Goal: Task Accomplishment & Management: Use online tool/utility

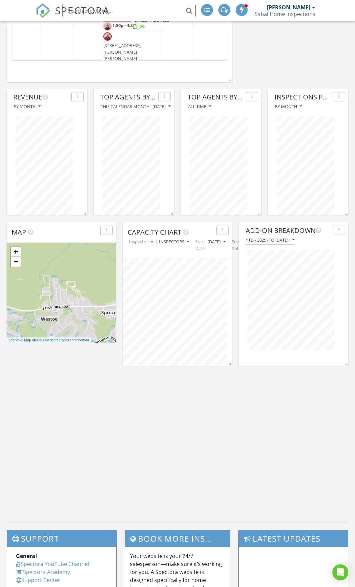
scroll to position [501, 0]
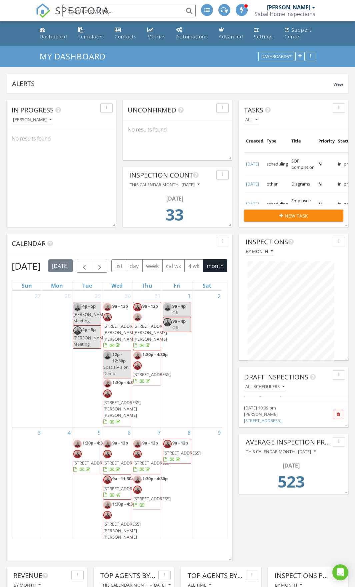
click at [141, 340] on span "9a - 12p 832 Laura Ln, Huger 29450" at bounding box center [151, 326] width 37 height 46
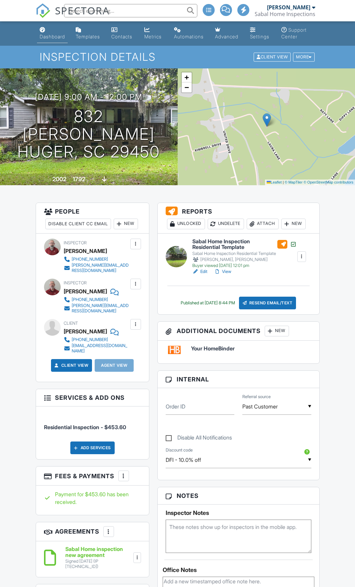
click at [45, 35] on div "Dashboard" at bounding box center [52, 37] width 25 height 6
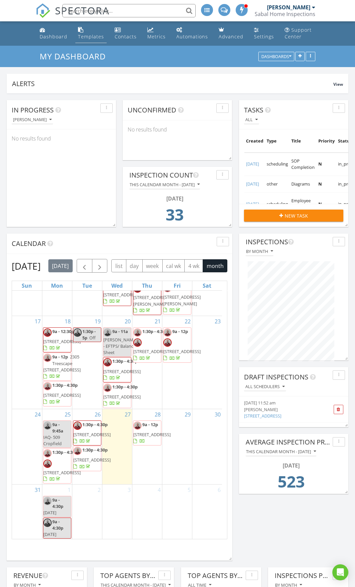
click at [97, 36] on div "Templates" at bounding box center [91, 36] width 26 height 6
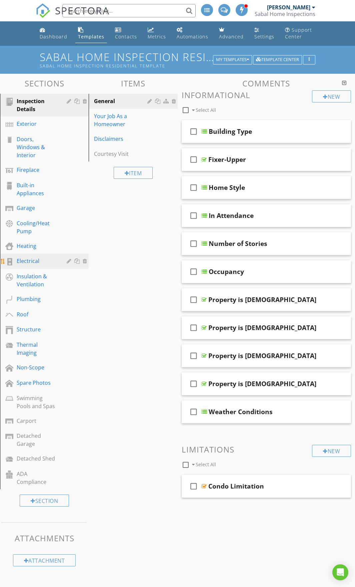
click at [35, 263] on div "Electrical" at bounding box center [37, 261] width 40 height 8
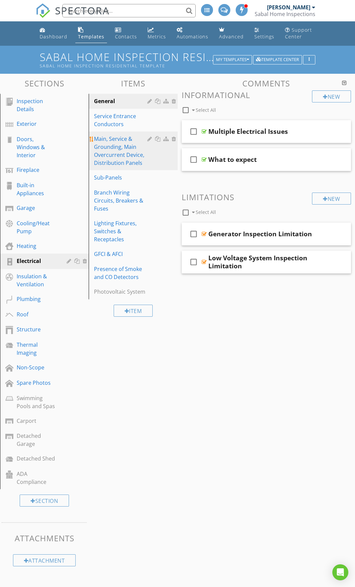
click at [128, 150] on div "Main, Service & Grounding, Main Overcurrent Device, Distribution Panels" at bounding box center [121, 151] width 55 height 32
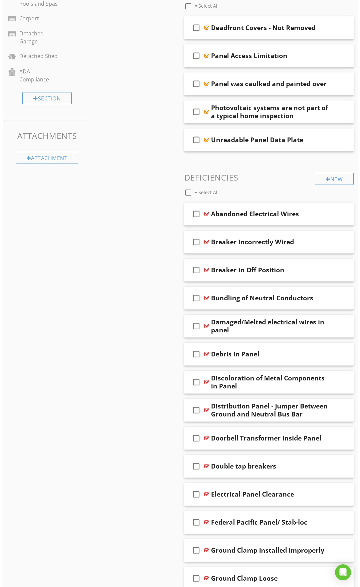
scroll to position [400, 0]
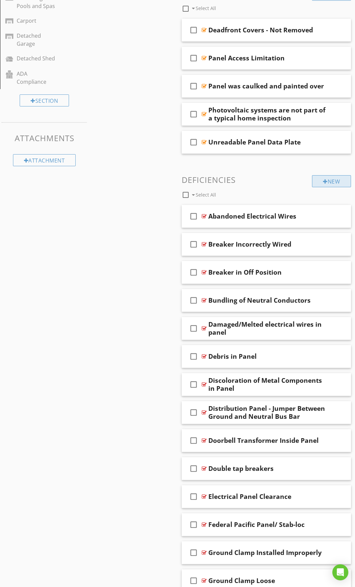
click at [333, 183] on div "New" at bounding box center [331, 181] width 39 height 12
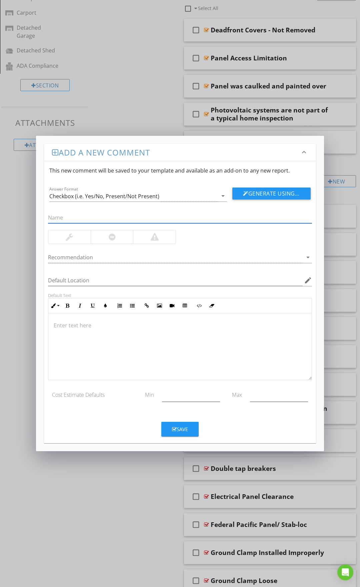
click at [131, 212] on input "text" at bounding box center [180, 217] width 264 height 11
type input "Panel Labels Missing"
click at [80, 234] on div at bounding box center [69, 236] width 42 height 13
click at [271, 194] on button "Generate Using AI" at bounding box center [272, 194] width 78 height 12
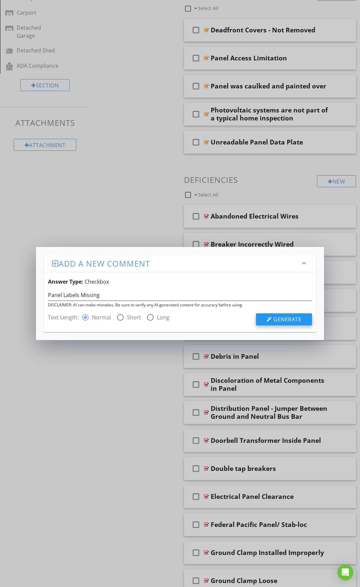
click at [288, 321] on span "Generate" at bounding box center [288, 319] width 28 height 7
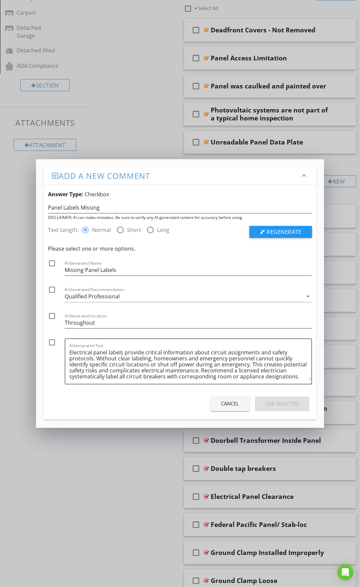
click at [52, 340] on div at bounding box center [51, 342] width 11 height 11
checkbox input "true"
drag, startPoint x: 95, startPoint y: 323, endPoint x: 59, endPoint y: 322, distance: 36.4
click at [59, 322] on div "check_box_outline_blank AI-Generated Location Throughout" at bounding box center [180, 322] width 264 height 20
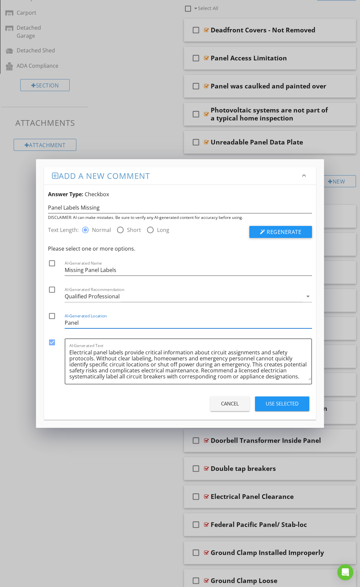
type input "Panel"
click at [51, 316] on div at bounding box center [51, 315] width 11 height 11
checkbox input "true"
click at [72, 297] on div "Qualified Professional" at bounding box center [92, 296] width 55 height 6
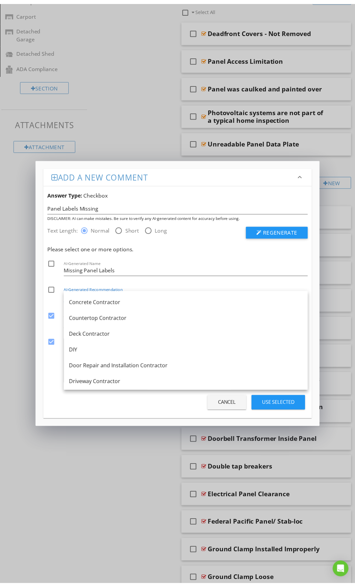
scroll to position [167, 0]
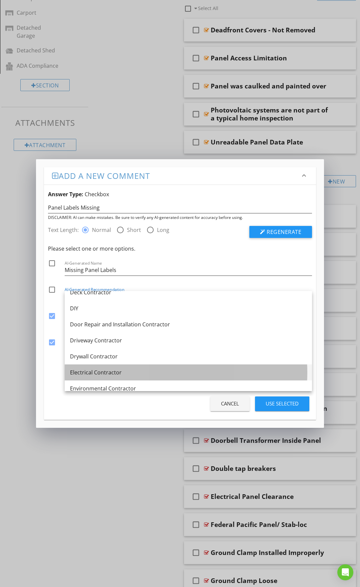
click at [83, 373] on div "Electrical Contractor" at bounding box center [188, 372] width 237 height 8
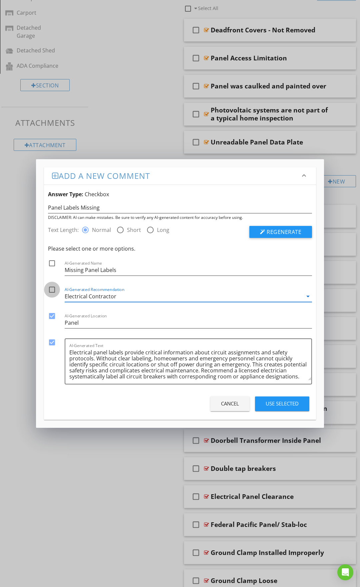
click at [50, 290] on div at bounding box center [51, 289] width 11 height 11
checkbox input "true"
click at [278, 403] on div "Use Selected" at bounding box center [282, 404] width 33 height 8
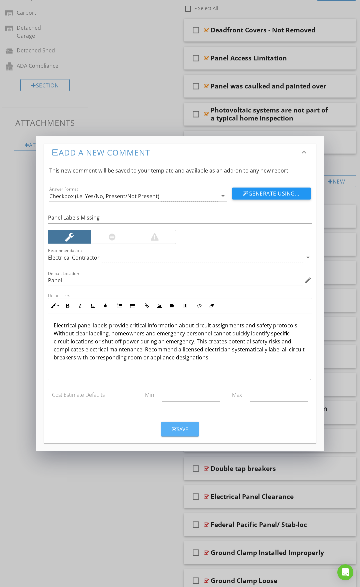
click at [183, 424] on button "Save" at bounding box center [180, 429] width 37 height 15
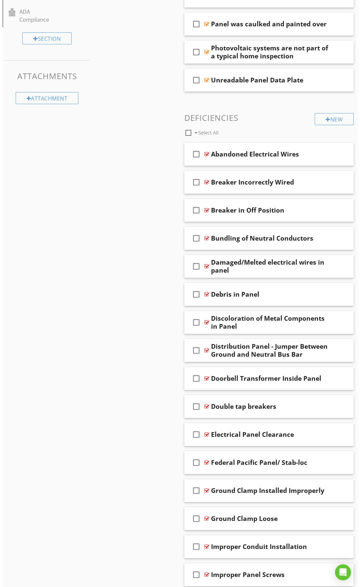
scroll to position [462, 0]
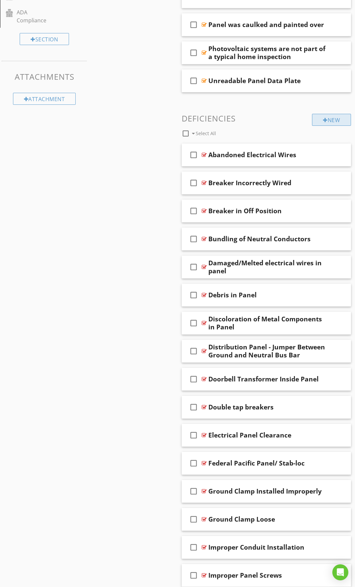
click at [339, 124] on div "New" at bounding box center [331, 120] width 39 height 12
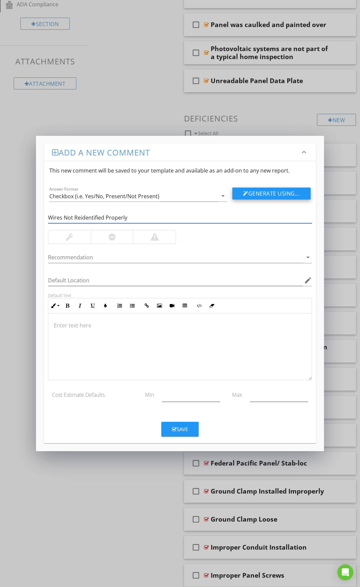
type input "Wires Not Reidentified Properly"
click at [252, 194] on button "Generate Using AI" at bounding box center [272, 194] width 78 height 12
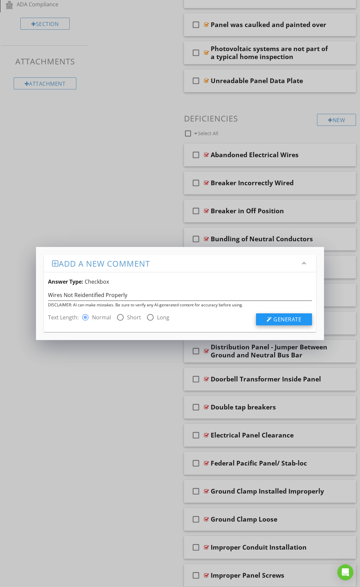
click at [270, 322] on div at bounding box center [269, 319] width 5 height 5
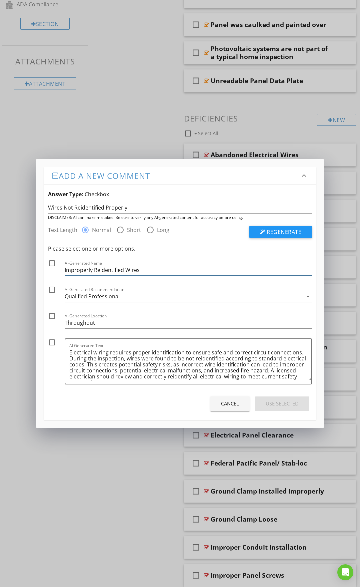
click at [143, 271] on input "Improperly Reidentified Wires" at bounding box center [189, 270] width 248 height 11
type input "Improperly Reidentified Wires in Panel"
click at [52, 263] on div at bounding box center [51, 263] width 11 height 11
checkbox input "true"
click at [86, 299] on div "Qualified Professional" at bounding box center [92, 296] width 55 height 6
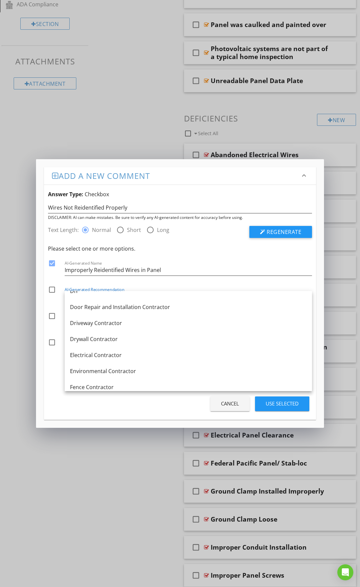
scroll to position [200, 0]
click at [101, 339] on div "Electrical Contractor" at bounding box center [188, 339] width 237 height 8
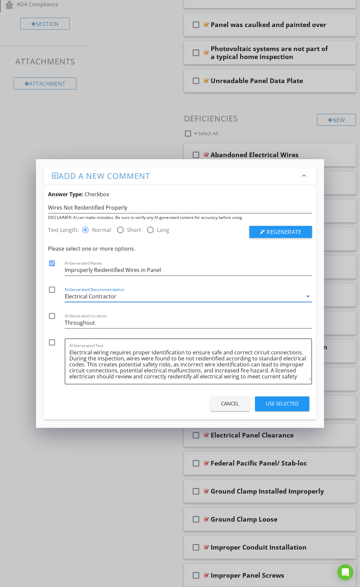
click at [51, 289] on div at bounding box center [51, 289] width 11 height 11
checkbox input "true"
click at [52, 344] on div at bounding box center [51, 342] width 11 height 11
checkbox input "true"
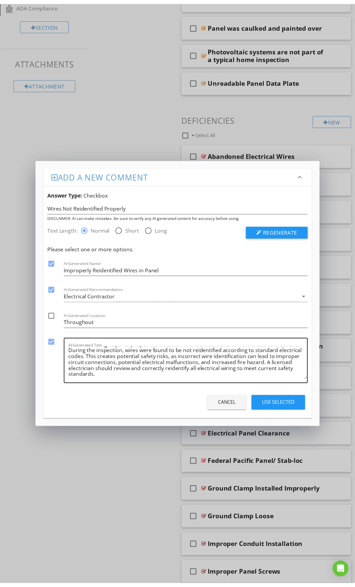
scroll to position [8, 0]
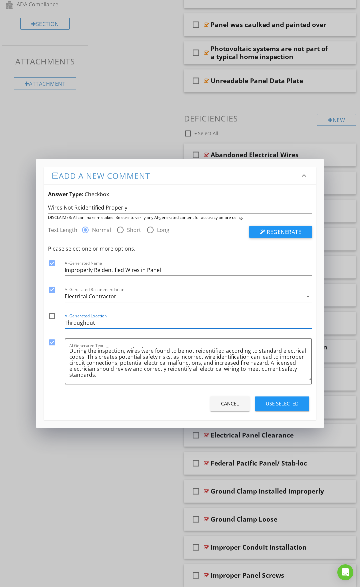
drag, startPoint x: 109, startPoint y: 321, endPoint x: 41, endPoint y: 322, distance: 67.4
click at [42, 322] on div "Add a new comment keyboard_arrow_down Answer Type: Checkbox Wires Not Reidentif…" at bounding box center [180, 293] width 288 height 268
type input "Panel"
click at [47, 315] on div at bounding box center [51, 315] width 11 height 11
checkbox input "true"
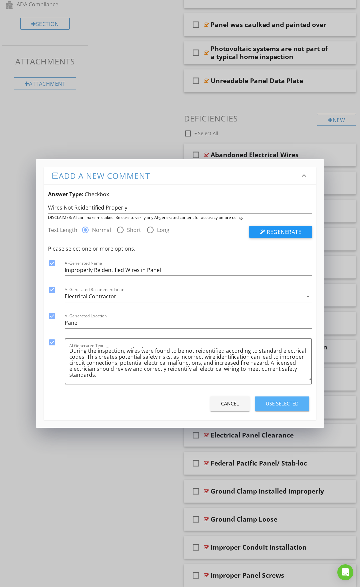
click at [284, 404] on div "Use Selected" at bounding box center [282, 404] width 33 height 8
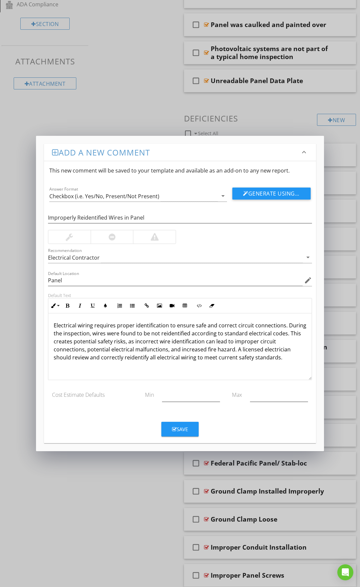
click at [109, 234] on div at bounding box center [112, 237] width 7 height 8
click at [153, 240] on div at bounding box center [155, 237] width 8 height 8
click at [176, 426] on div "Save" at bounding box center [180, 429] width 16 height 8
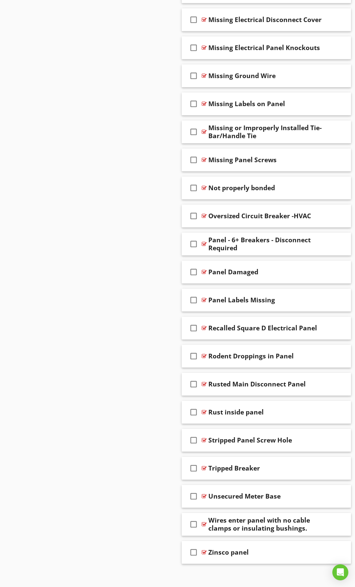
scroll to position [1190, 0]
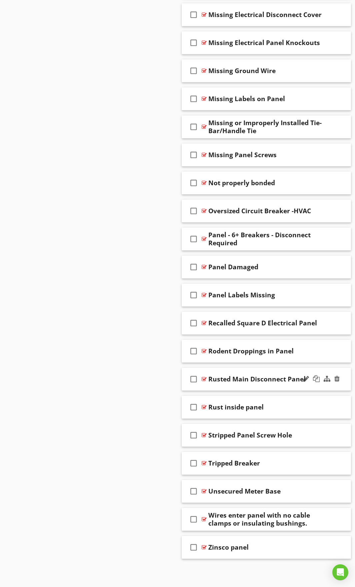
click at [227, 371] on div "check_box_outline_blank Rusted Main Disconnect Panel" at bounding box center [267, 379] width 170 height 23
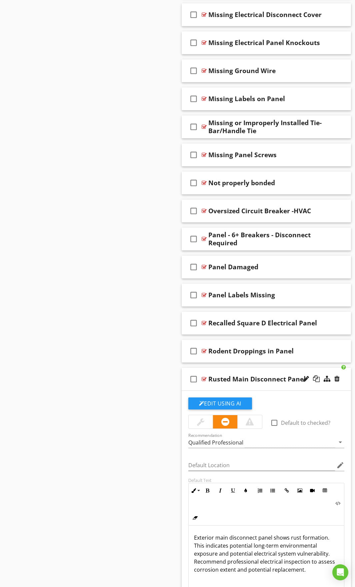
click at [234, 377] on div "Rusted Main Disconnect Panel" at bounding box center [257, 379] width 97 height 8
click at [229, 377] on input "Rusted Main Disconnect Panel" at bounding box center [267, 379] width 117 height 11
type input "Rusted Exterior Main Disconnect Panel"
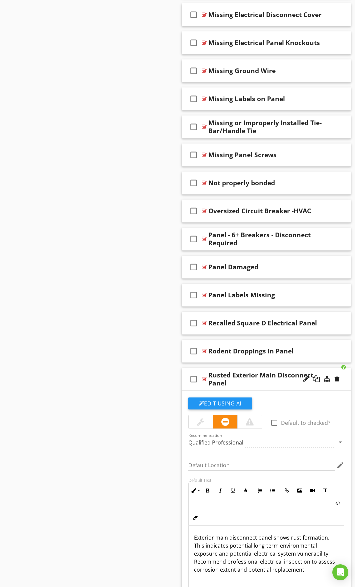
click at [233, 371] on div "Rusted Exterior Main Disconnect Panel" at bounding box center [267, 379] width 117 height 16
click at [232, 371] on div "check_box_outline_blank Rusted Exterior Main Disconnect Panel" at bounding box center [267, 379] width 170 height 23
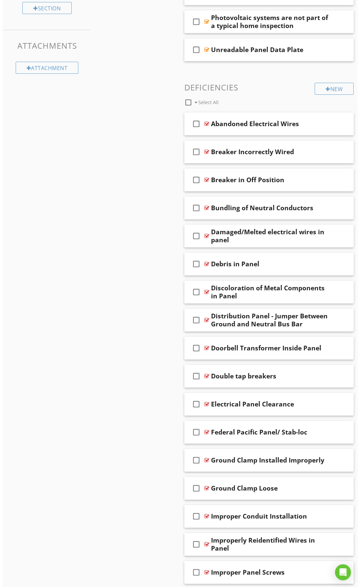
scroll to position [490, 0]
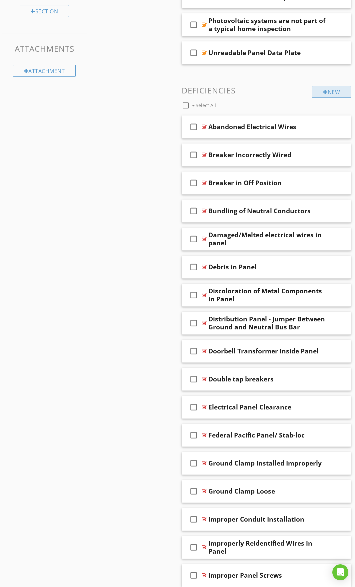
click at [322, 96] on div "New" at bounding box center [331, 92] width 39 height 12
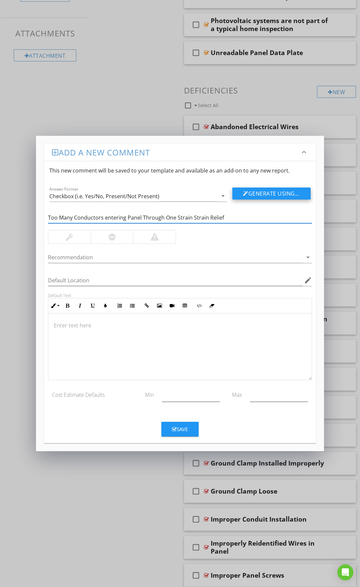
type input "Too Many Conductors entering Panel Through One Strain Strain Relief"
click at [279, 194] on button "Generate Using AI" at bounding box center [272, 194] width 78 height 12
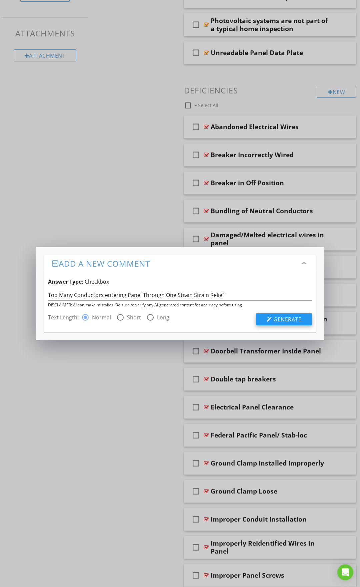
click at [286, 319] on span "Generate" at bounding box center [288, 319] width 28 height 7
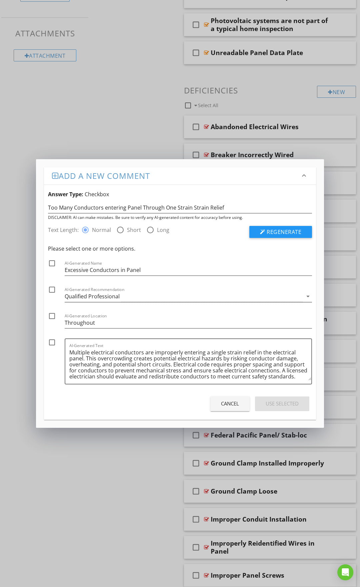
click at [85, 298] on div "Qualified Professional" at bounding box center [92, 296] width 55 height 6
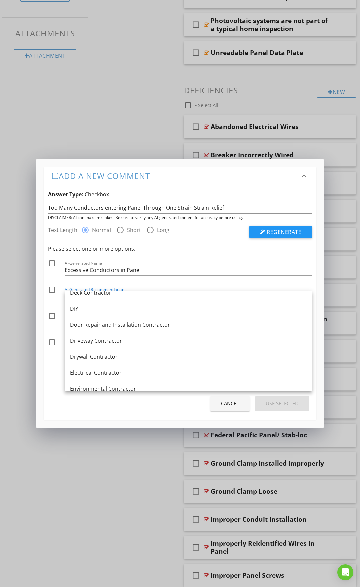
scroll to position [220, 0]
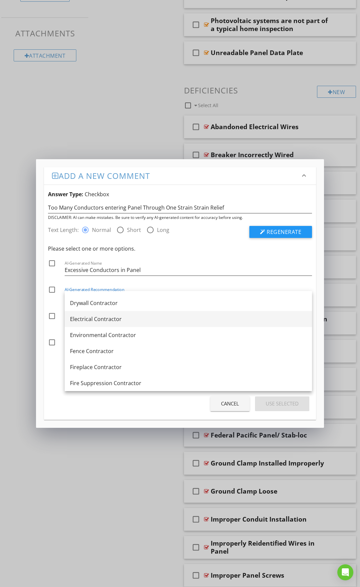
click at [97, 323] on div "Electrical Contractor" at bounding box center [188, 319] width 237 height 8
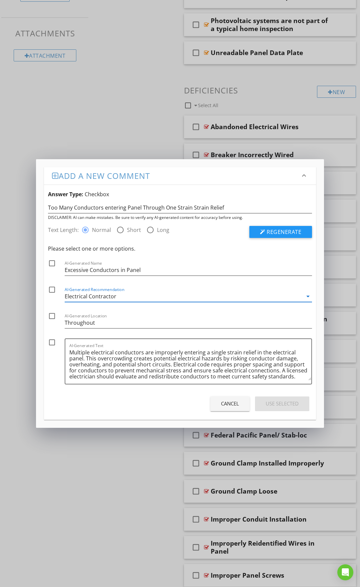
click at [54, 289] on div at bounding box center [51, 289] width 11 height 11
checkbox input "true"
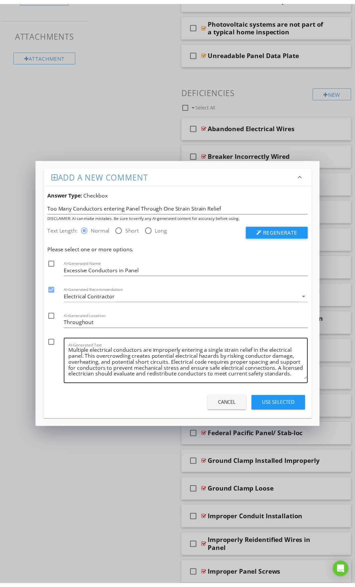
scroll to position [8, 0]
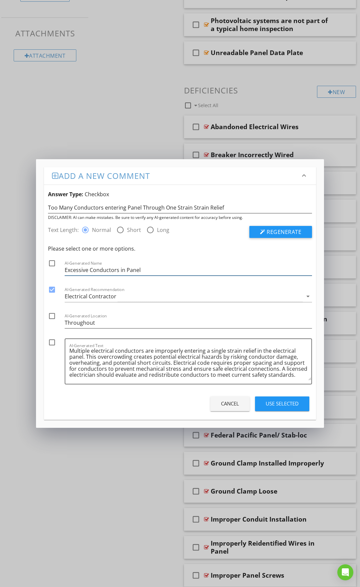
click at [89, 270] on input "Excessive Conductors in Panel" at bounding box center [189, 270] width 248 height 11
click at [159, 270] on input "Excessive Through One Conductors in Panel" at bounding box center [189, 270] width 248 height 11
type input "Excessive Through One Strain Relief in Panel"
click at [52, 263] on div at bounding box center [51, 263] width 11 height 11
checkbox input "true"
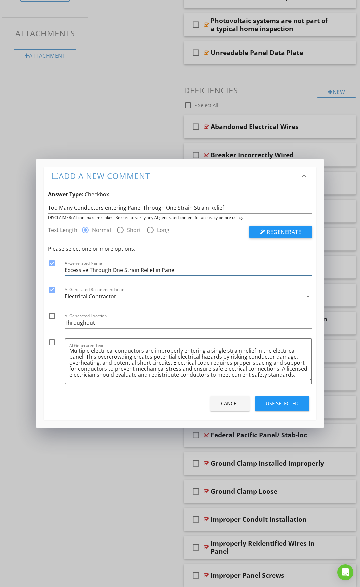
click at [89, 270] on input "Excessive Through One Strain Relief in Panel" at bounding box center [189, 270] width 248 height 11
type input "Excessive Conductors Through One Strain Relief in Panel"
click at [55, 342] on div at bounding box center [51, 342] width 11 height 11
checkbox input "true"
click at [284, 403] on div "Use Selected" at bounding box center [282, 404] width 33 height 8
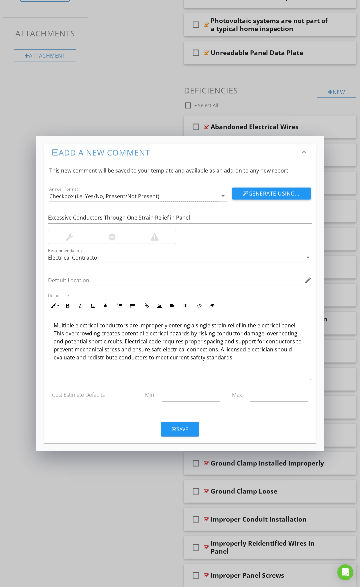
click at [151, 236] on div at bounding box center [155, 237] width 8 height 8
click at [190, 426] on button "Save" at bounding box center [180, 429] width 37 height 15
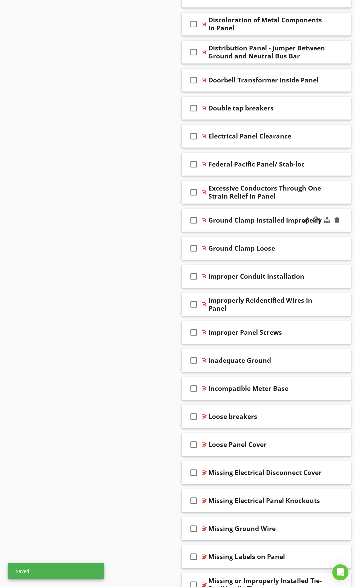
scroll to position [751, 0]
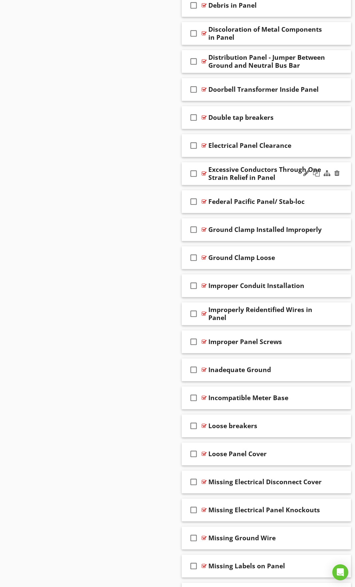
click at [245, 177] on div "Excessive Conductors Through One Strain Relief in Panel" at bounding box center [267, 174] width 117 height 16
click at [302, 174] on input "Excessive Conductors Through One Strain Relief in Panel" at bounding box center [267, 174] width 117 height 11
type input "Excessive Conductors Through One Knock Out in Panel"
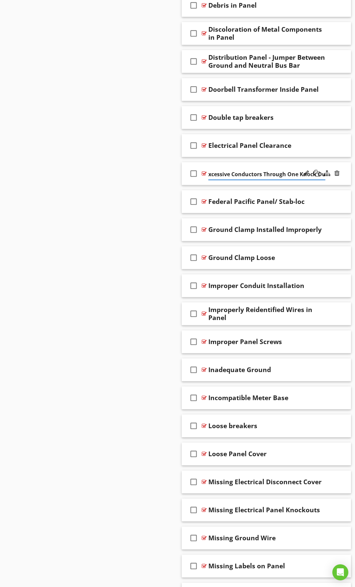
scroll to position [0, 5]
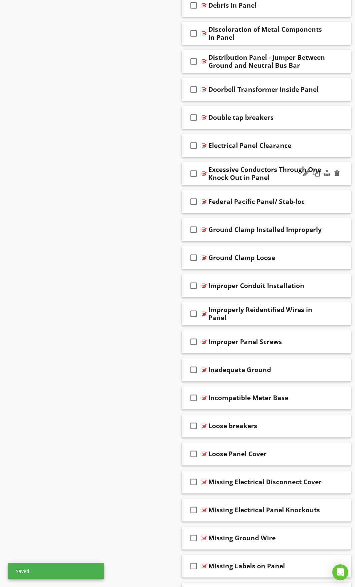
click at [271, 167] on div "check_box_outline_blank Excessive Conductors Through One Knock Out in Panel" at bounding box center [267, 173] width 170 height 23
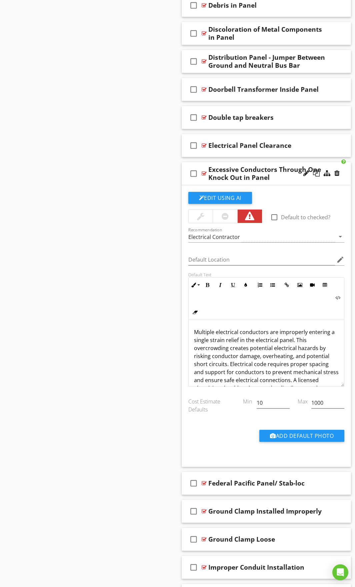
click at [203, 165] on div "check_box_outline_blank Excessive Conductors Through One Knock Out in Panel" at bounding box center [267, 173] width 170 height 23
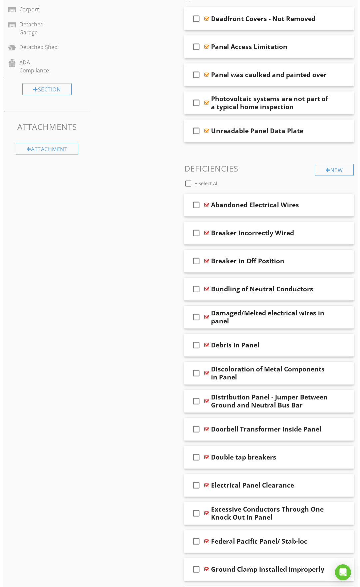
scroll to position [384, 0]
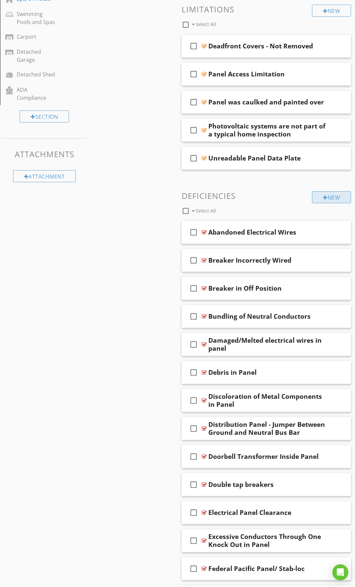
click at [331, 198] on div "New" at bounding box center [331, 197] width 39 height 12
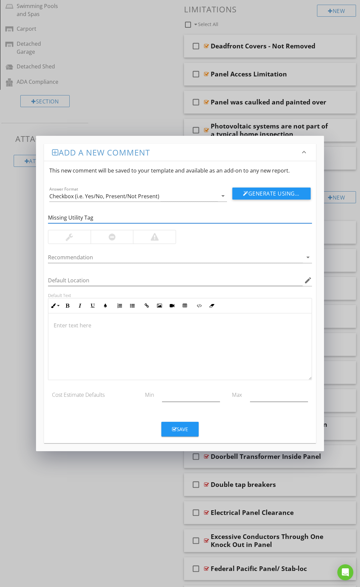
type input "Missing Utility Tag"
click at [71, 243] on div at bounding box center [69, 236] width 42 height 13
click at [259, 196] on button "Generate Using AI" at bounding box center [272, 194] width 78 height 12
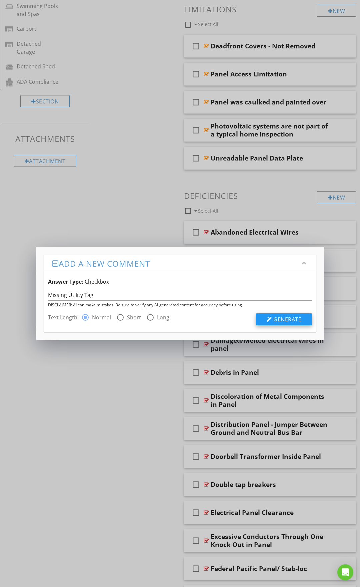
click at [277, 317] on span "Generate" at bounding box center [288, 319] width 28 height 7
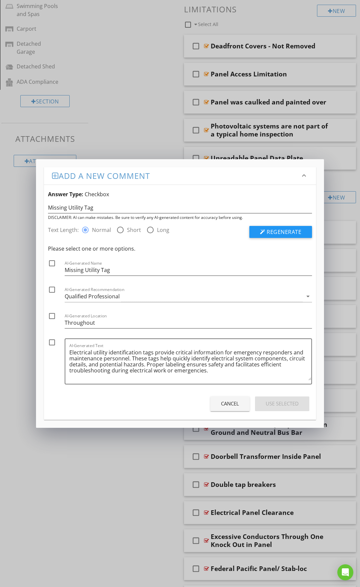
click at [55, 263] on div at bounding box center [51, 263] width 11 height 11
checkbox input "true"
click at [78, 296] on div "Qualified Professional" at bounding box center [92, 296] width 55 height 6
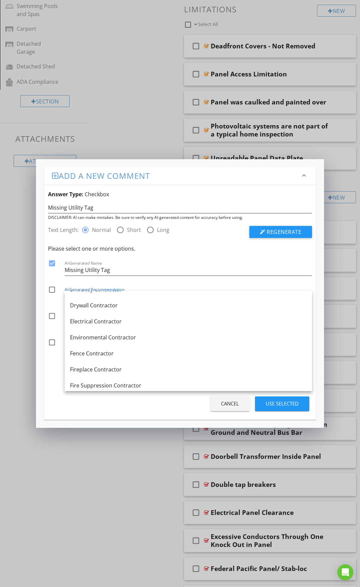
scroll to position [220, 0]
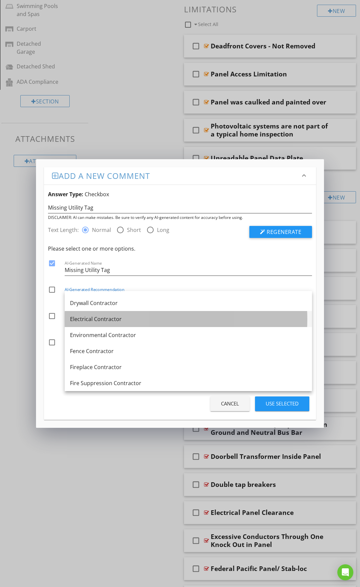
click at [103, 320] on div "Electrical Contractor" at bounding box center [188, 319] width 237 height 8
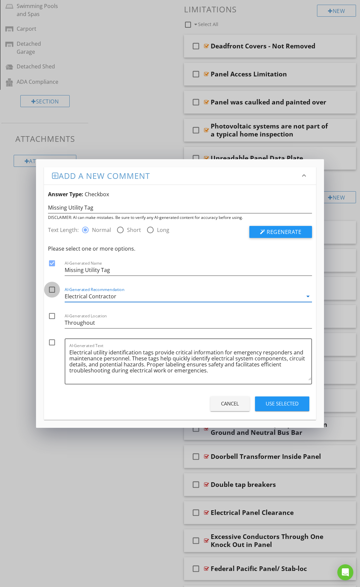
click at [53, 288] on div at bounding box center [51, 289] width 11 height 11
checkbox input "true"
click at [53, 341] on div at bounding box center [51, 342] width 11 height 11
checkbox input "true"
click at [67, 206] on input "Missing Utility Tag" at bounding box center [180, 207] width 264 height 11
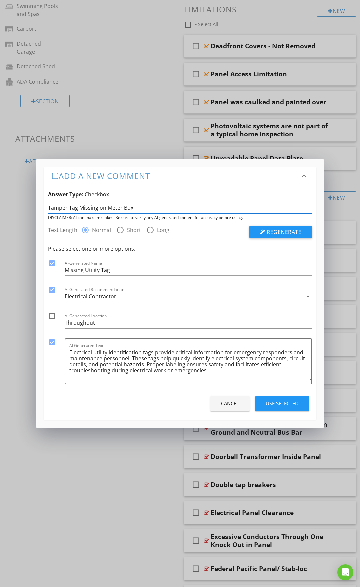
type input "Tamper Tag Missing on Meter Box"
click button "Regenerate" at bounding box center [281, 232] width 63 height 12
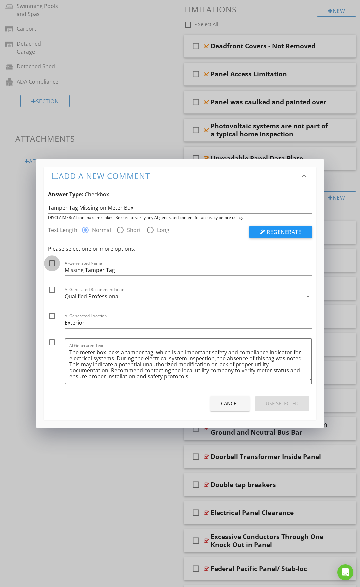
click at [51, 263] on div at bounding box center [51, 263] width 11 height 11
checkbox input "true"
click at [51, 341] on div at bounding box center [51, 342] width 11 height 11
checkbox input "true"
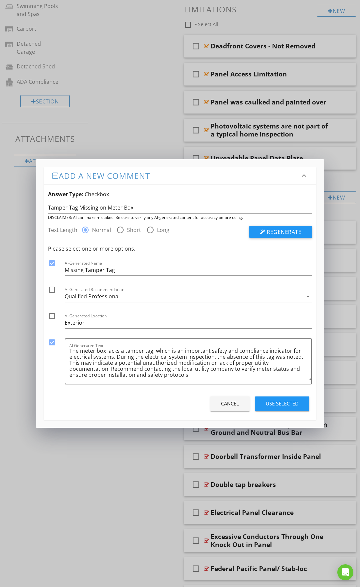
click at [82, 296] on div "Qualified Professional" at bounding box center [92, 296] width 55 height 6
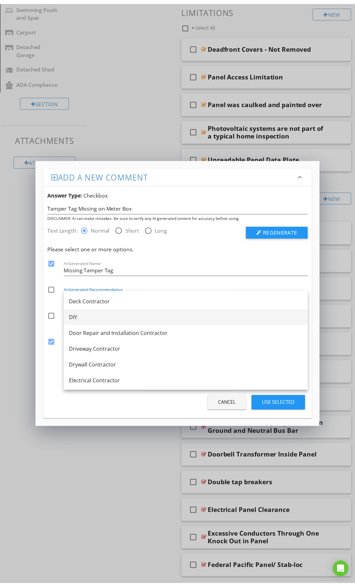
scroll to position [200, 0]
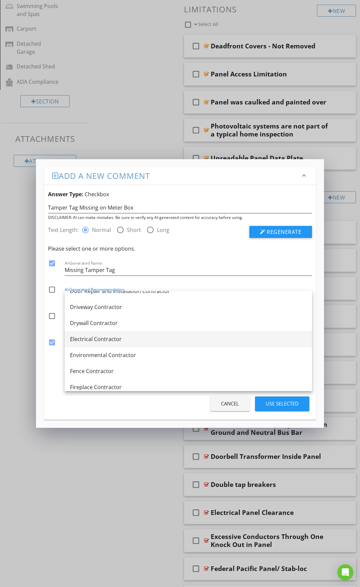
click at [100, 344] on link "Electrical Contractor" at bounding box center [189, 339] width 248 height 16
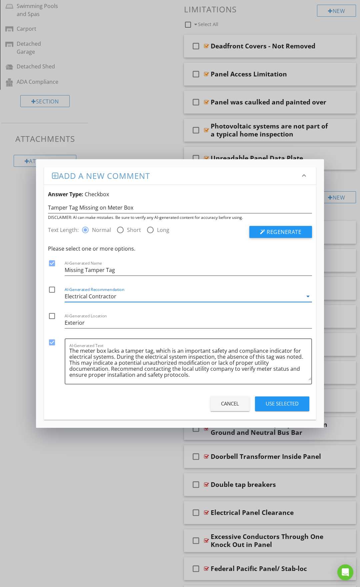
click at [52, 289] on div at bounding box center [51, 289] width 11 height 11
checkbox input "true"
click at [51, 313] on div at bounding box center [51, 315] width 11 height 11
checkbox input "true"
click at [273, 406] on div "Use Selected" at bounding box center [282, 404] width 33 height 8
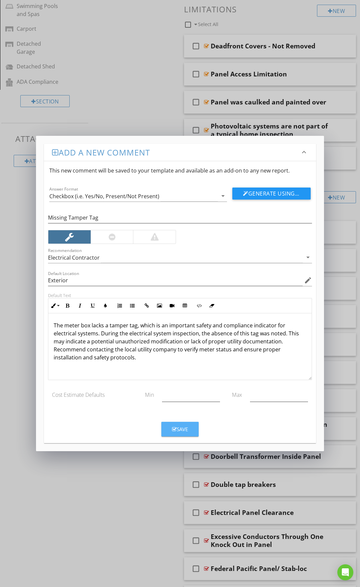
click at [180, 426] on div "Save" at bounding box center [180, 429] width 16 height 8
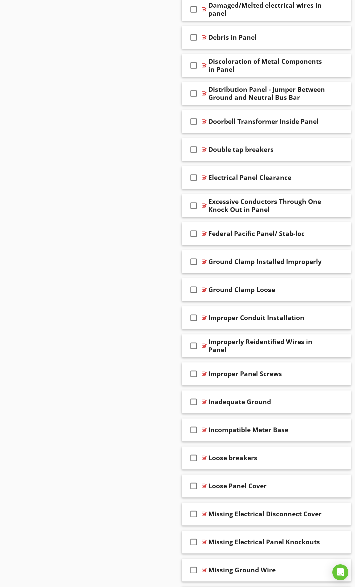
scroll to position [712, 0]
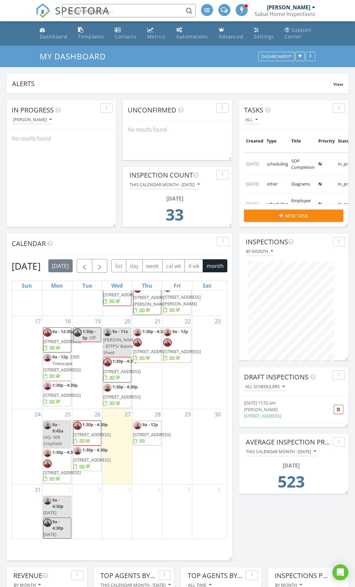
scroll to position [618, 0]
click at [83, 457] on span "4710 Palm View Cir, North Charleston 29418" at bounding box center [91, 460] width 37 height 6
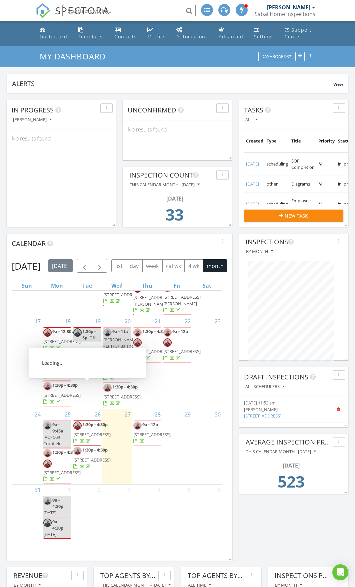
click at [79, 431] on span "2525 Celestial Ct, North Charleston 29406" at bounding box center [91, 434] width 37 height 6
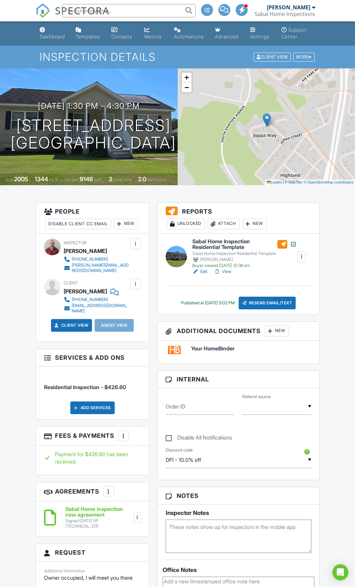
click at [224, 243] on h6 "Sabal Home Inspection Residential Template" at bounding box center [245, 245] width 105 height 12
